Goal: Task Accomplishment & Management: Manage account settings

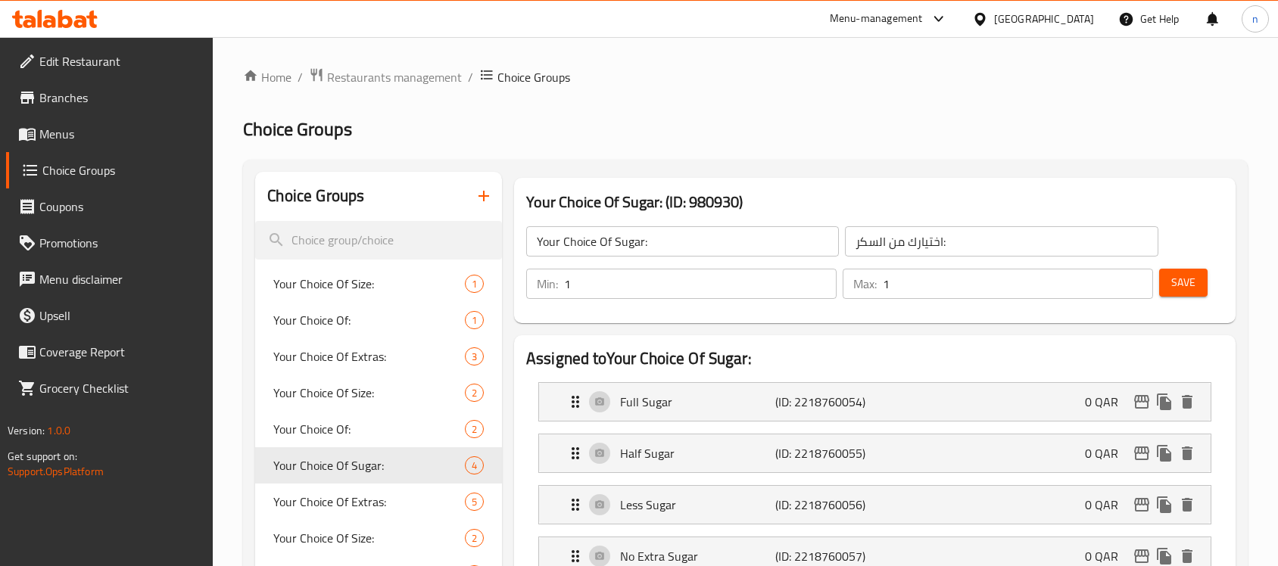
scroll to position [95, 0]
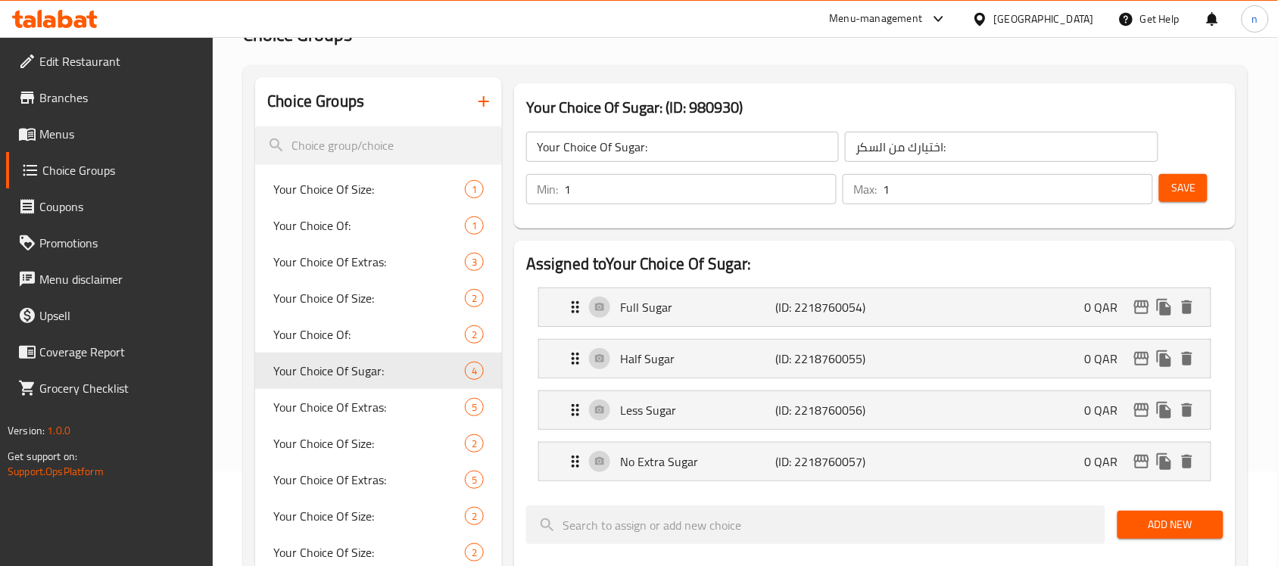
click at [985, 23] on icon at bounding box center [979, 18] width 11 height 13
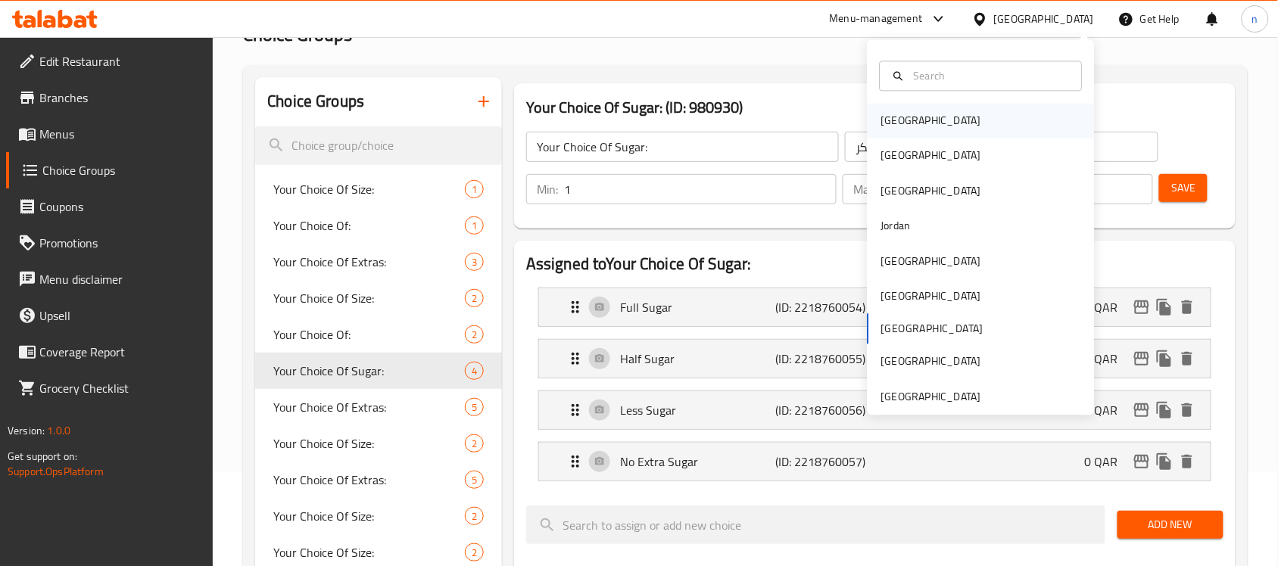
click at [881, 125] on div "[GEOGRAPHIC_DATA]" at bounding box center [931, 121] width 100 height 17
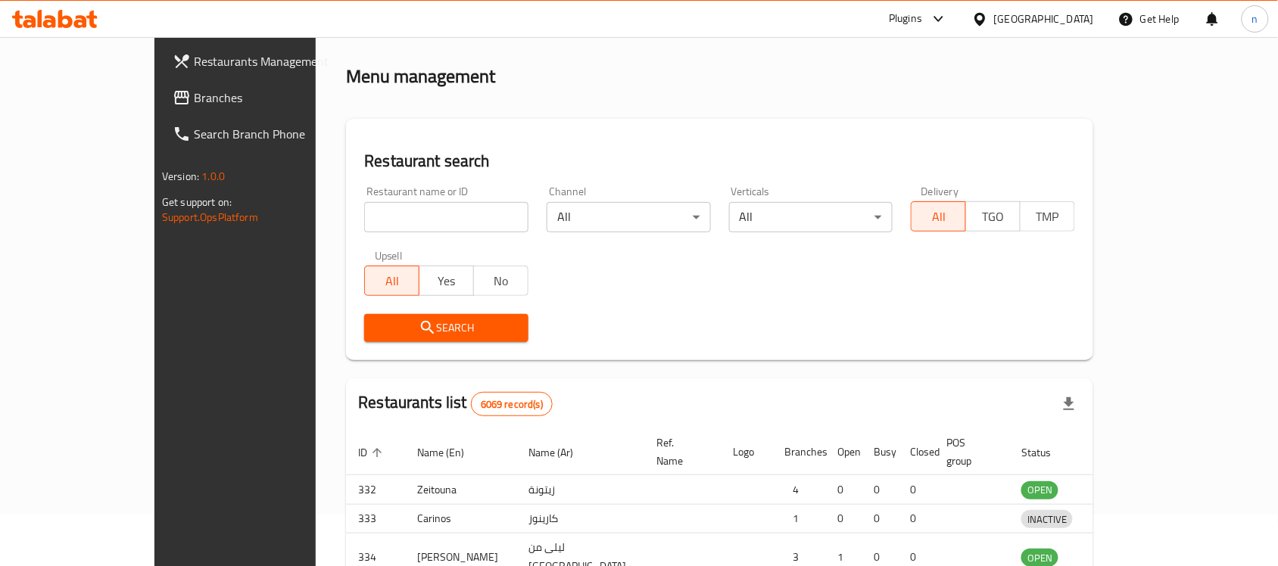
scroll to position [95, 0]
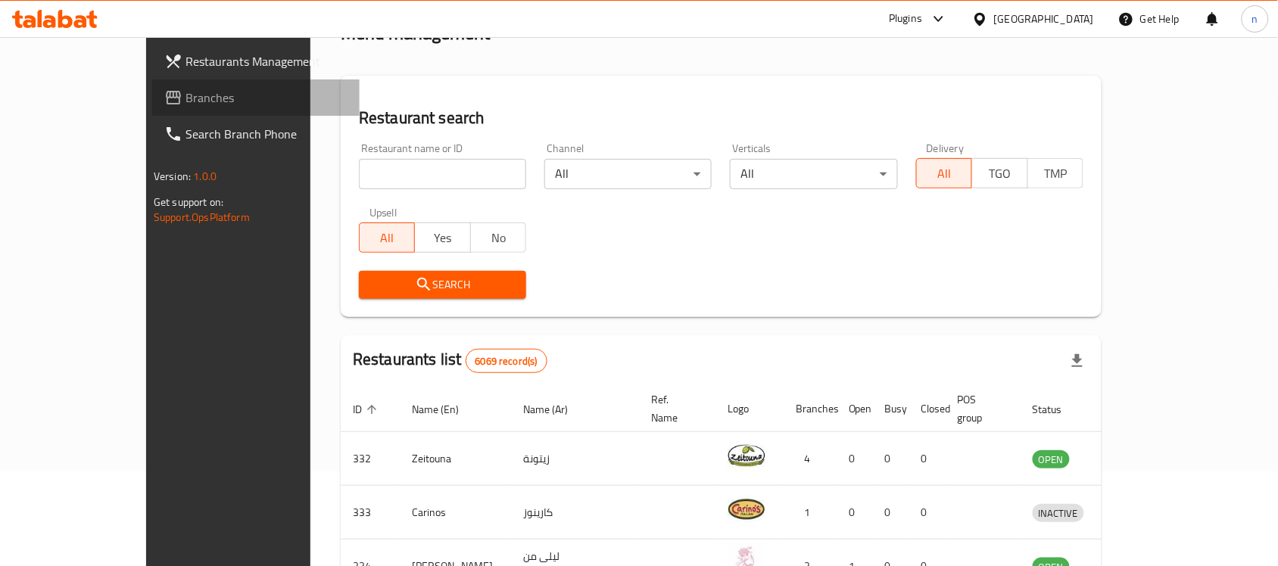
click at [185, 101] on span "Branches" at bounding box center [266, 98] width 162 height 18
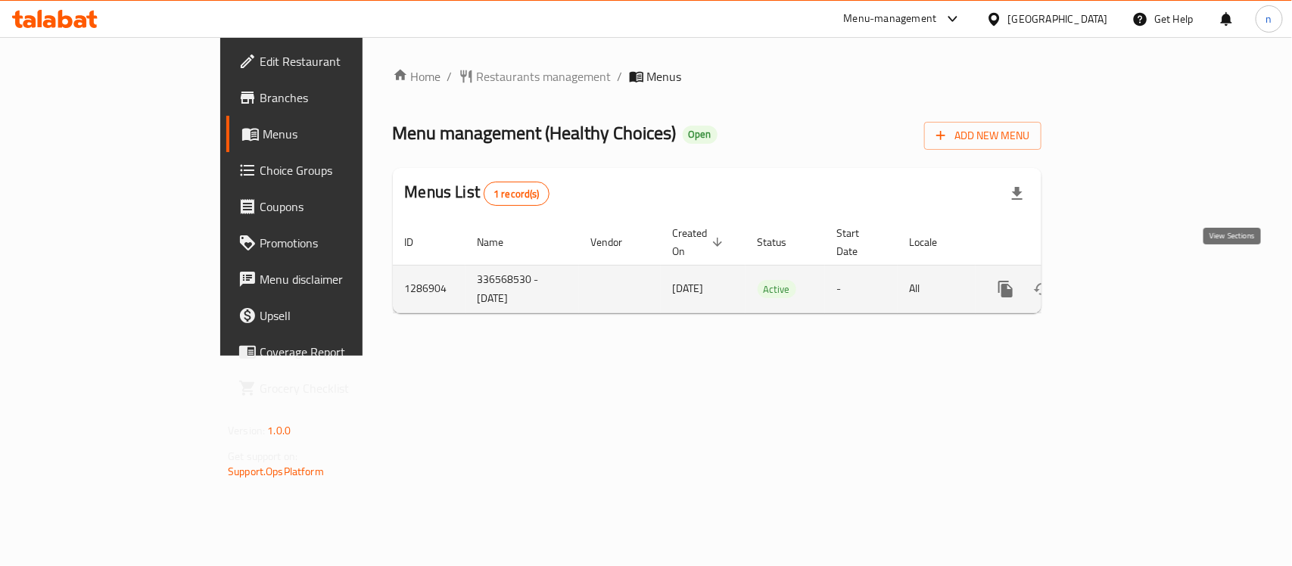
click at [1122, 282] on icon "enhanced table" at bounding box center [1115, 289] width 14 height 14
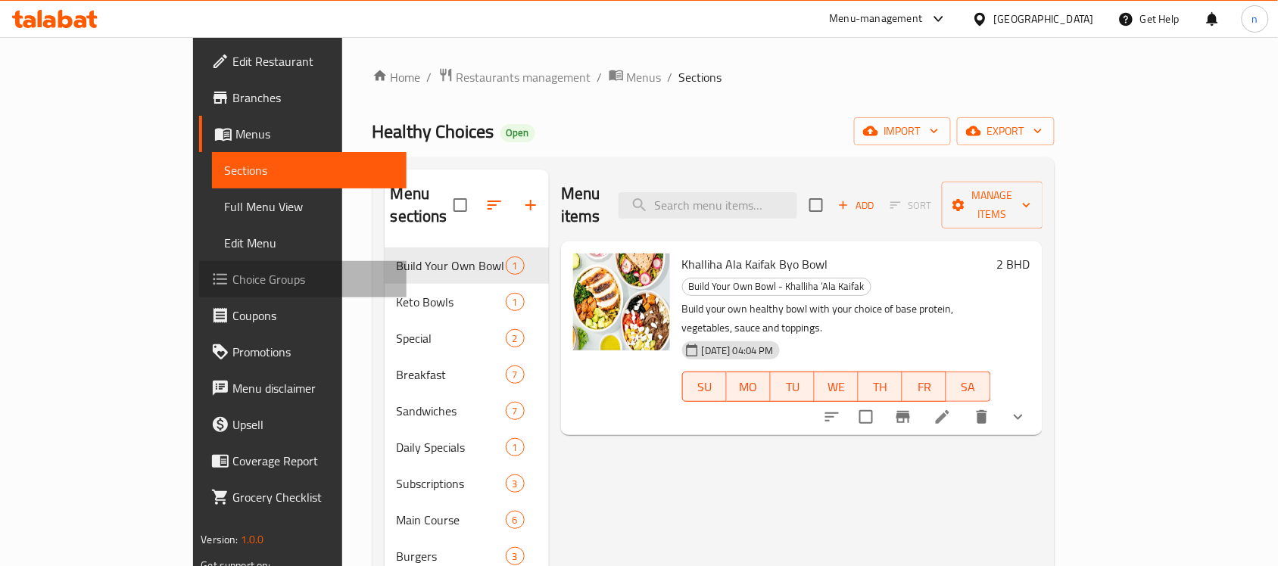
click at [232, 277] on span "Choice Groups" at bounding box center [313, 279] width 162 height 18
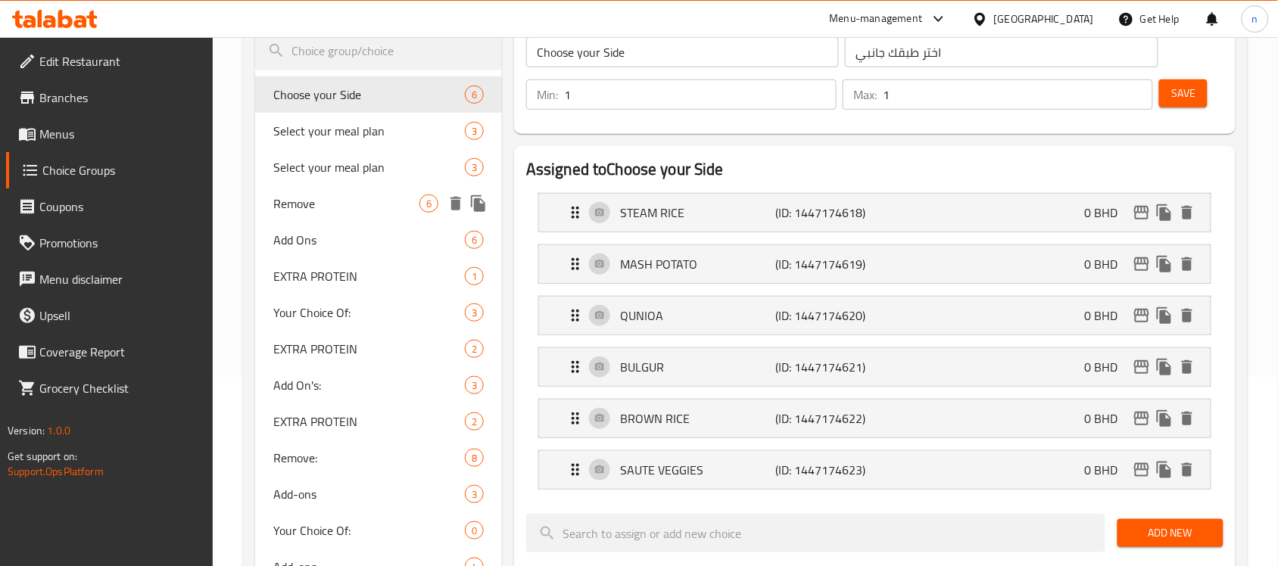
scroll to position [284, 0]
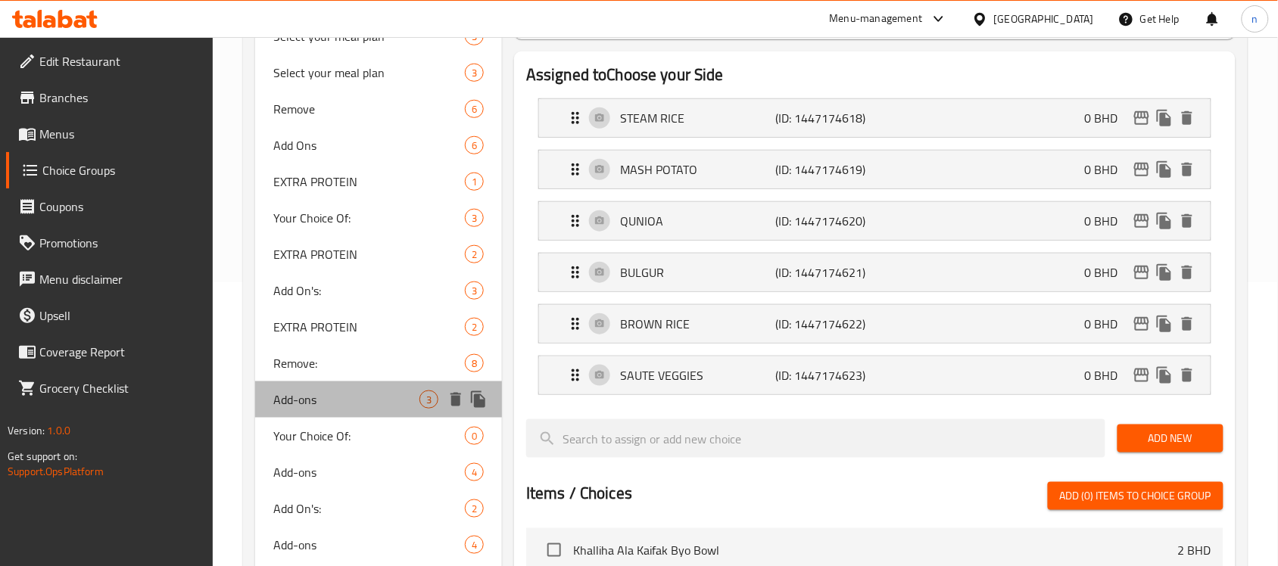
click at [304, 394] on span "Add-ons" at bounding box center [346, 400] width 146 height 18
type input "Add-ons"
type input "الإضافات"
type input "0"
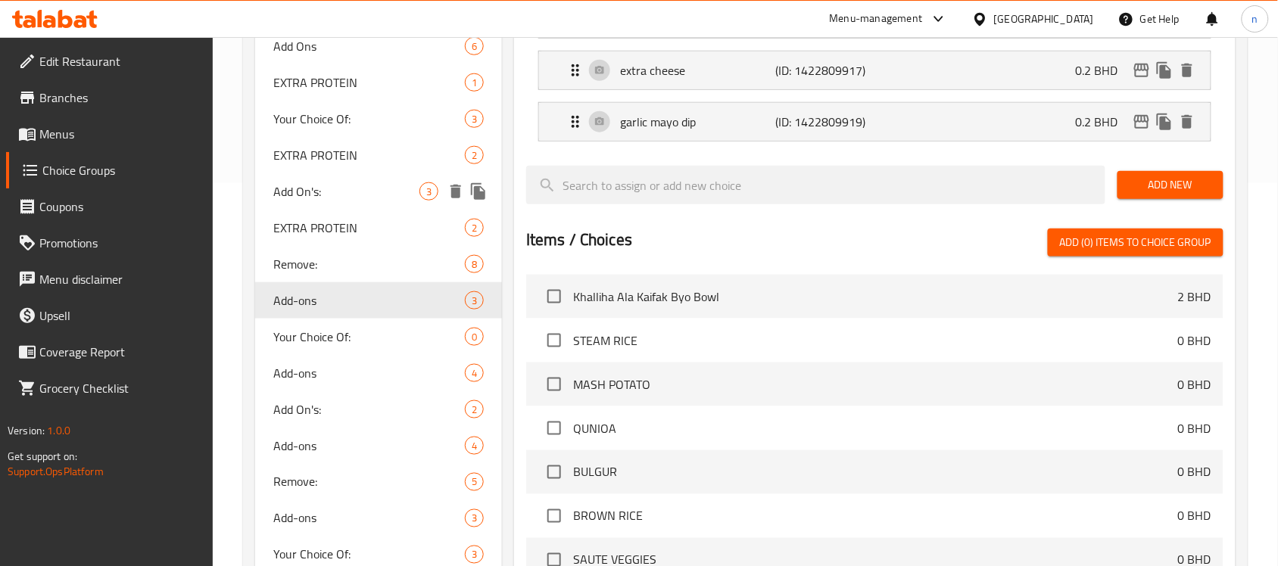
scroll to position [473, 0]
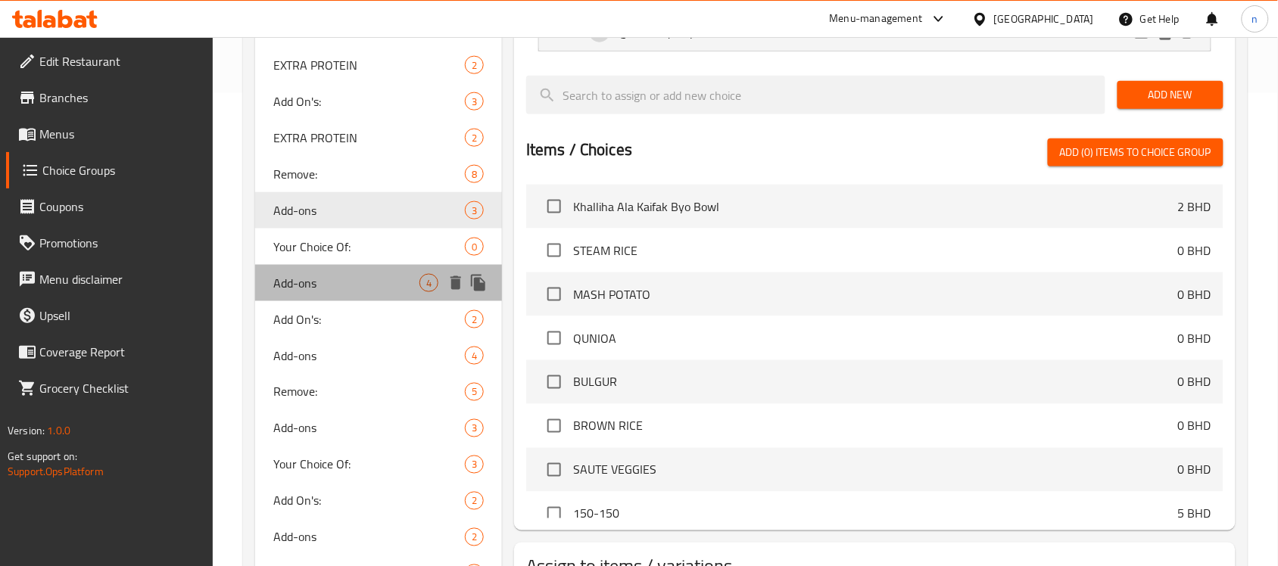
click at [322, 282] on span "Add-ons" at bounding box center [346, 283] width 146 height 18
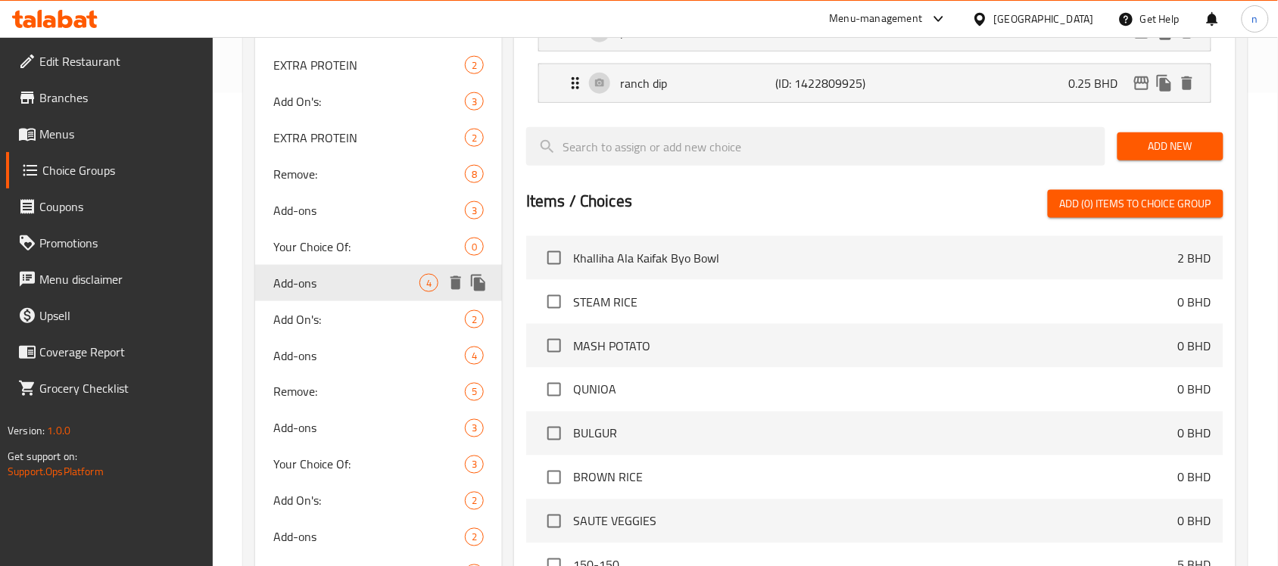
type input "4"
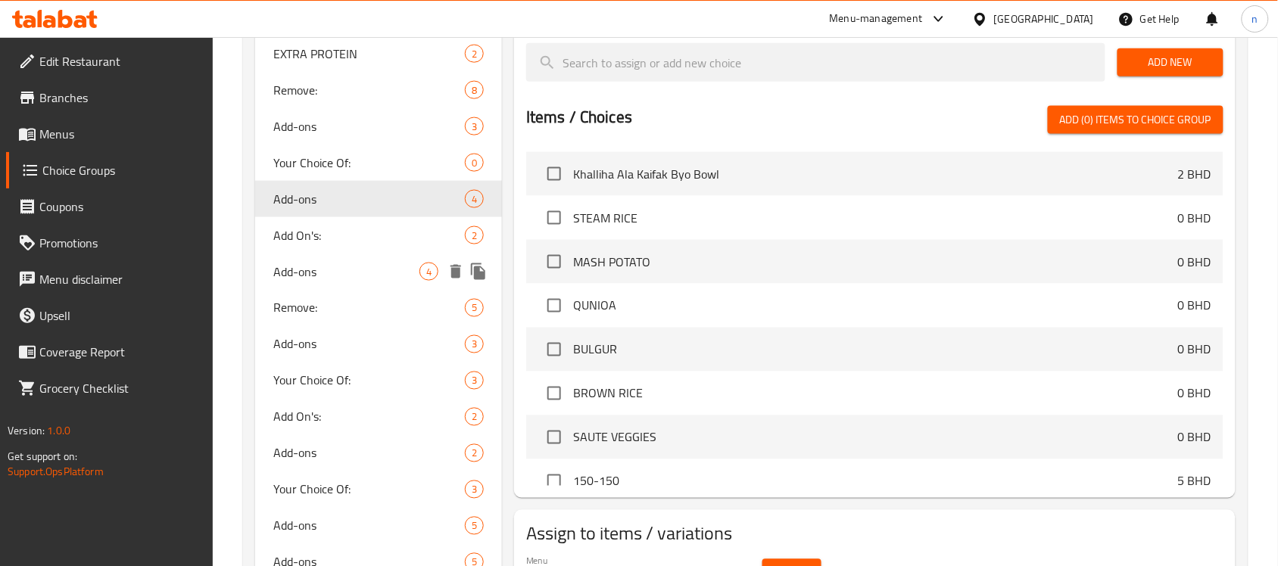
scroll to position [568, 0]
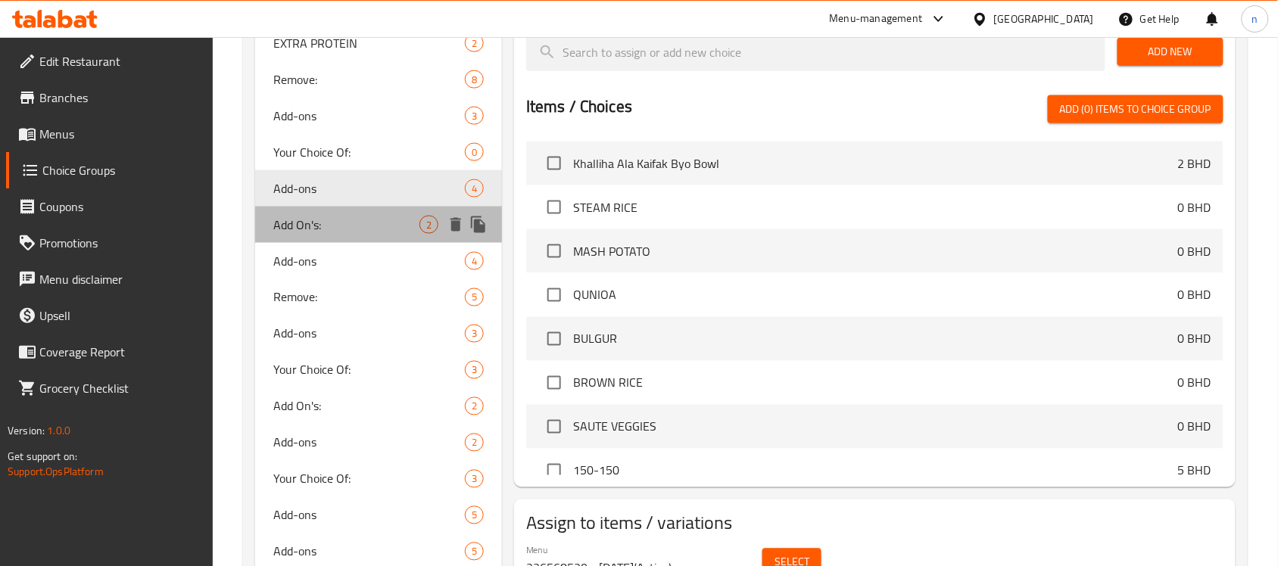
click at [324, 225] on span "Add On's:" at bounding box center [346, 225] width 146 height 18
type input "Add On's:"
type input "الإضافات:"
type input "0"
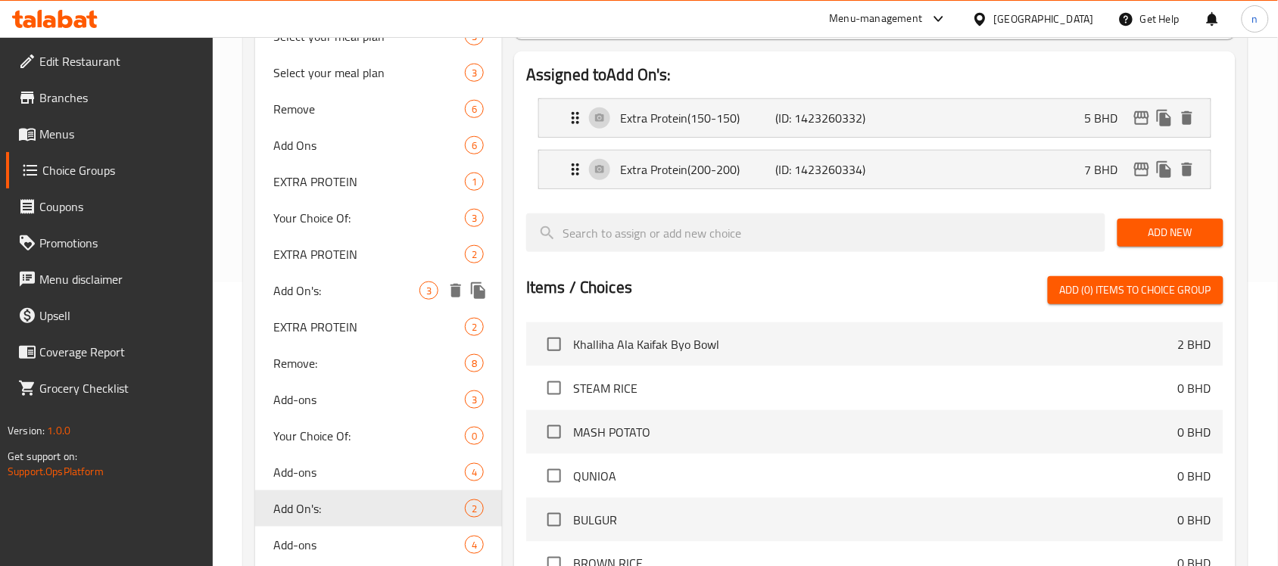
scroll to position [473, 0]
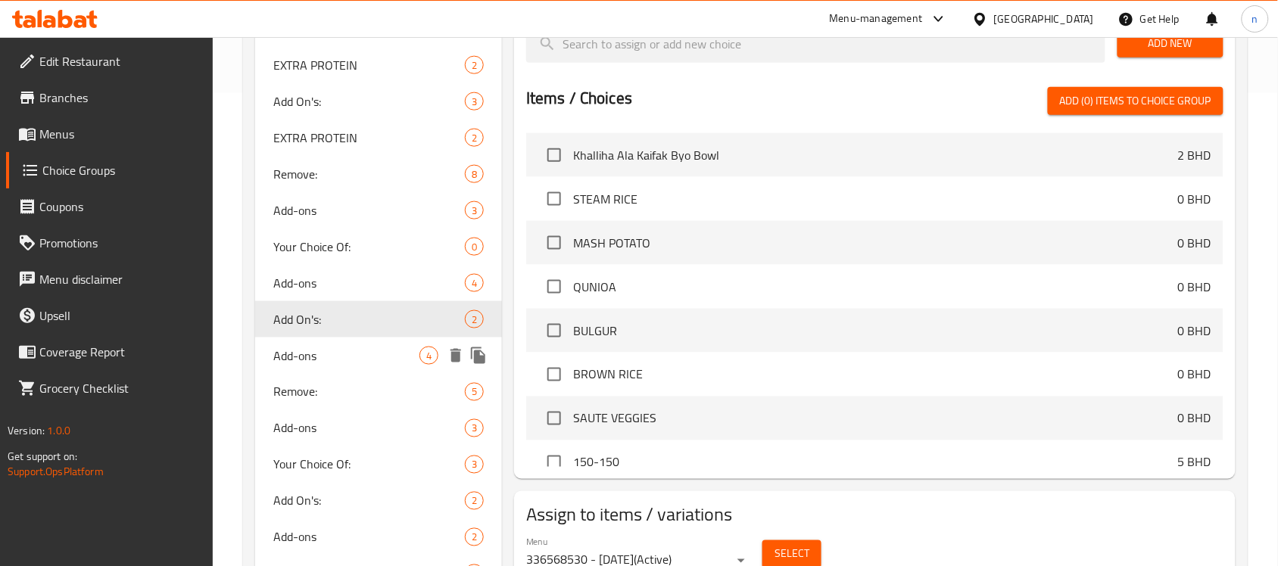
click at [349, 344] on div "Add-ons 4" at bounding box center [378, 356] width 247 height 36
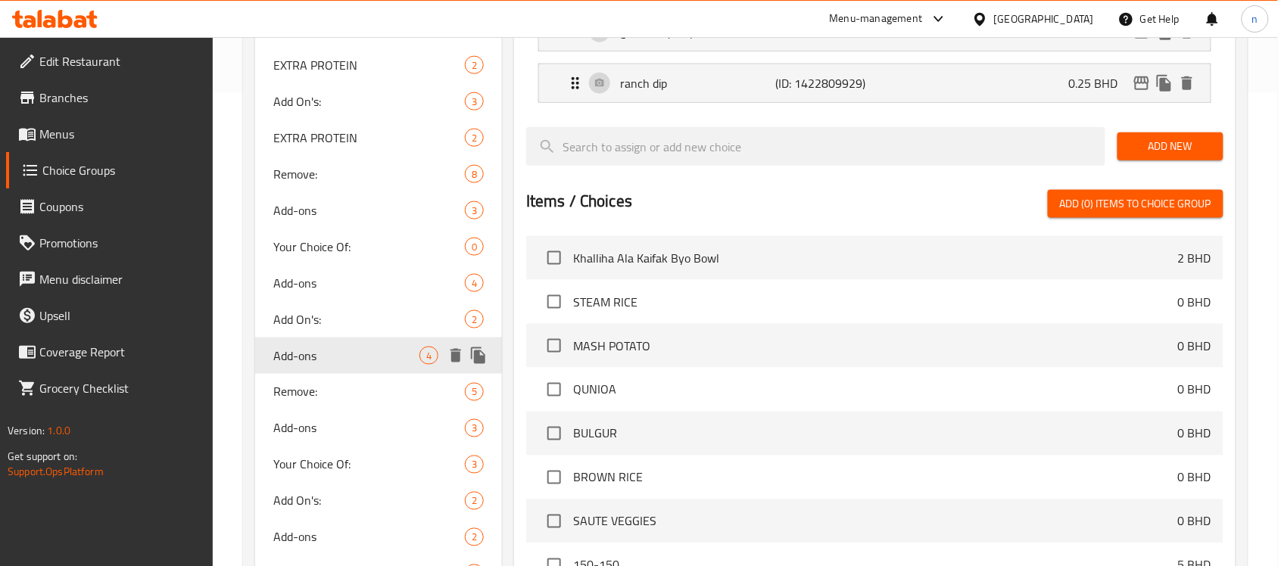
type input "Add-ons"
type input "الإضافات"
type input "4"
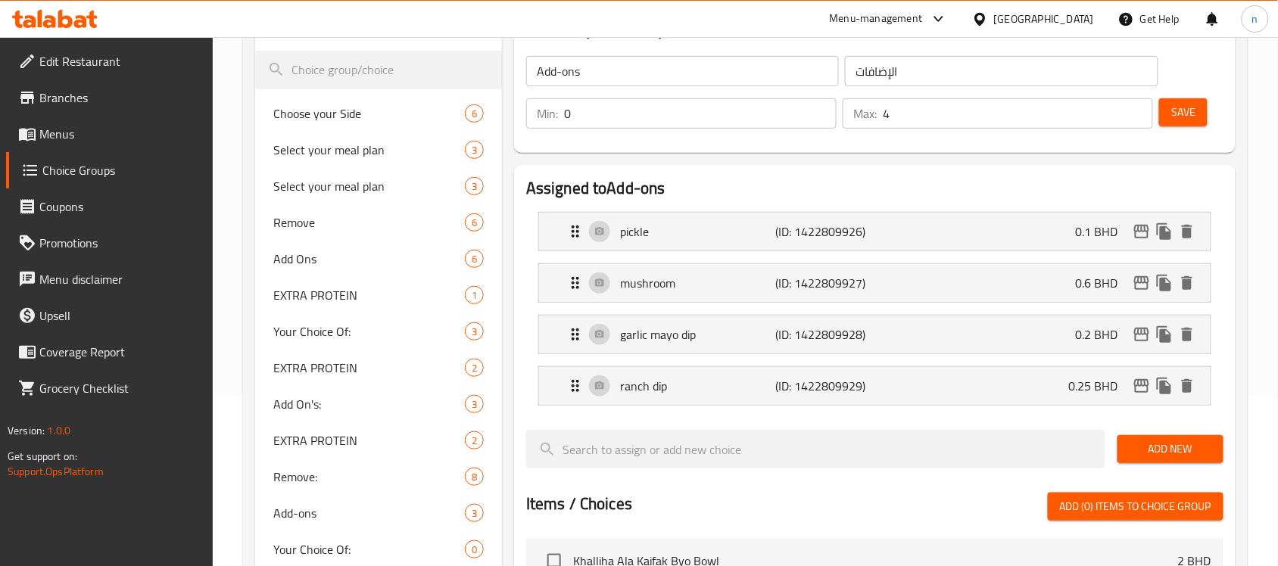
scroll to position [189, 0]
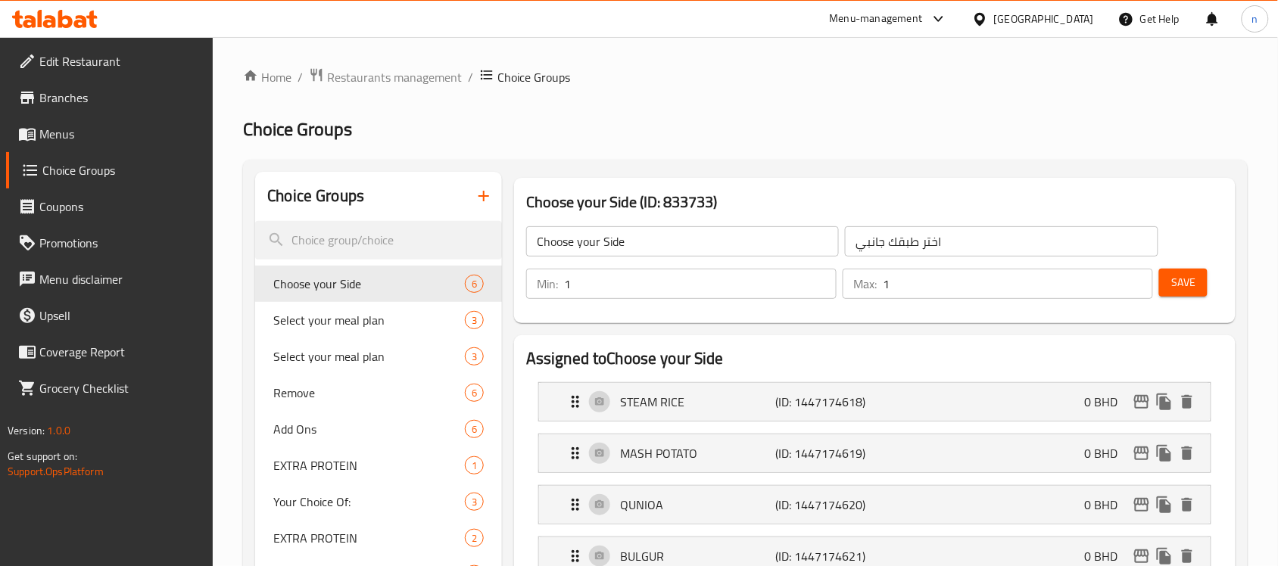
click at [923, 23] on div "Menu-management" at bounding box center [876, 19] width 93 height 18
click at [836, 94] on div "Global Quality Control Center" at bounding box center [865, 102] width 132 height 17
